Goal: Information Seeking & Learning: Learn about a topic

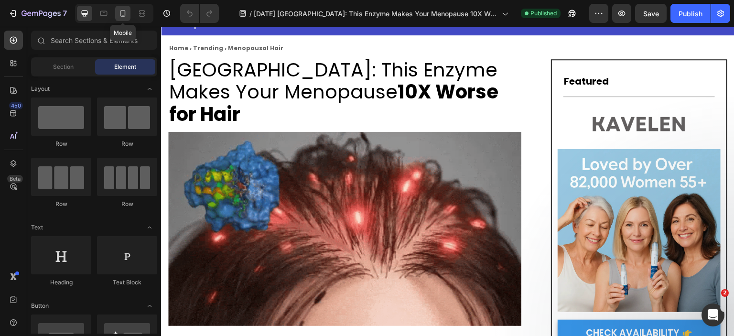
click at [122, 9] on icon at bounding box center [123, 14] width 10 height 10
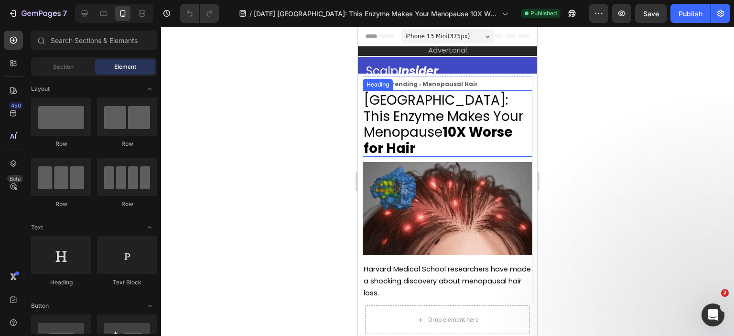
click at [416, 116] on span "[GEOGRAPHIC_DATA]: This Enzyme Makes Your Menopause 10X Worse for Hair" at bounding box center [444, 124] width 160 height 67
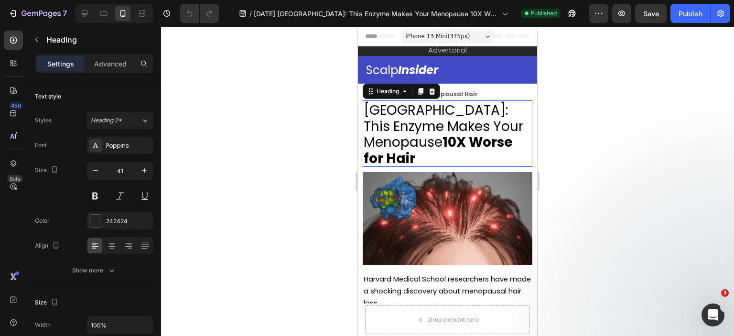
click at [411, 116] on span "[GEOGRAPHIC_DATA]: This Enzyme Makes Your Menopause 10X Worse for Hair" at bounding box center [444, 134] width 160 height 67
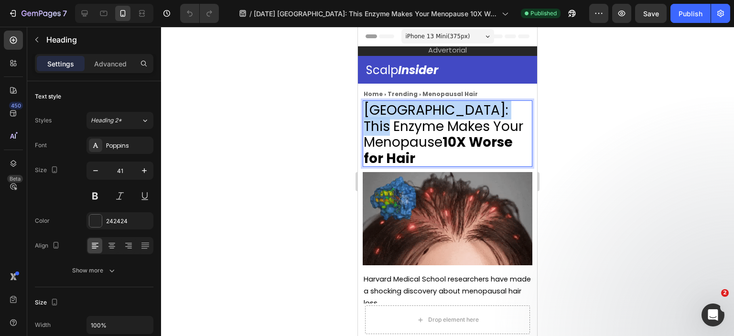
drag, startPoint x: 411, startPoint y: 127, endPoint x: 365, endPoint y: 107, distance: 50.5
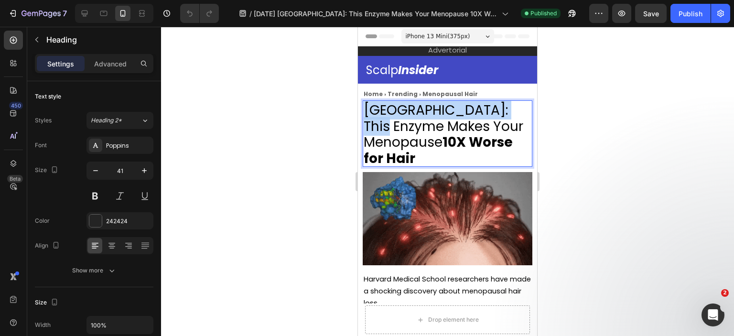
click at [365, 107] on span "[GEOGRAPHIC_DATA]: This Enzyme Makes Your Menopause 10X Worse for Hair" at bounding box center [444, 134] width 160 height 67
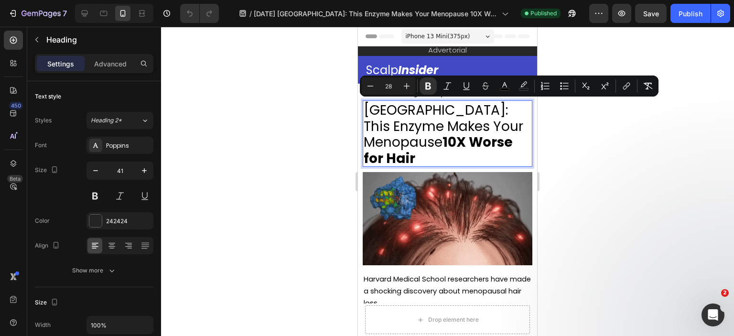
click at [431, 134] on span "[GEOGRAPHIC_DATA]: This Enzyme Makes Your Menopause 10X Worse for Hair" at bounding box center [444, 134] width 160 height 67
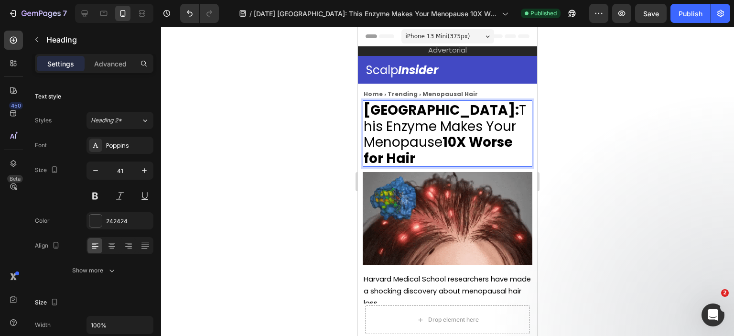
click at [506, 159] on p "[GEOGRAPHIC_DATA]: This Enzyme Makes Your Menopause 10X Worse for Hair" at bounding box center [448, 133] width 168 height 65
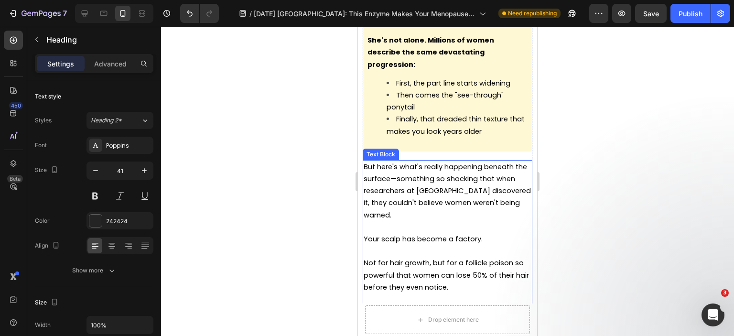
scroll to position [956, 0]
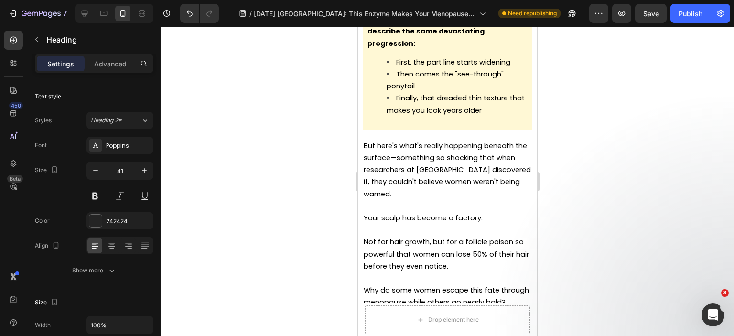
drag, startPoint x: 415, startPoint y: 96, endPoint x: 417, endPoint y: 101, distance: 5.1
click at [415, 96] on div "She's not alone. Millions of women describe the same devastating progression: F…" at bounding box center [448, 68] width 170 height 124
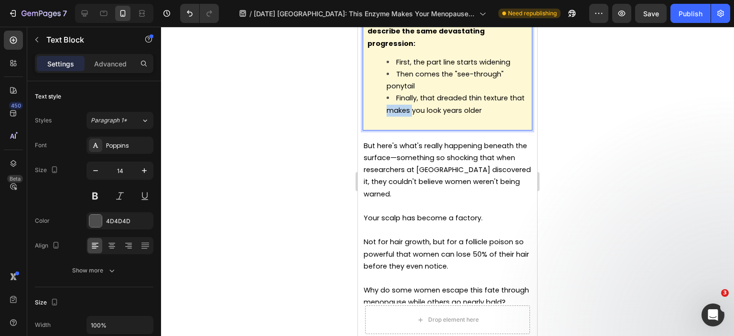
click at [449, 170] on p "But here's what's really happening beneath the surface—something so shocking th…" at bounding box center [448, 170] width 168 height 60
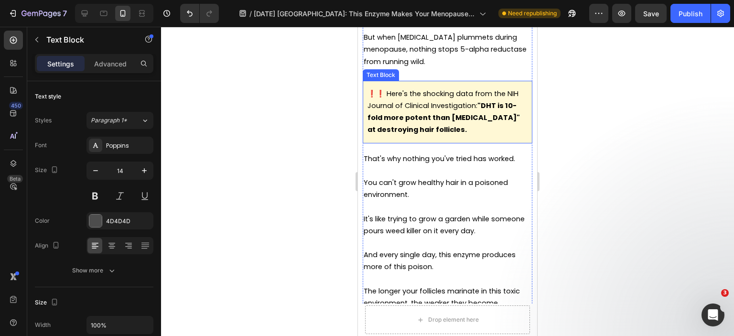
scroll to position [1624, 0]
